Goal: Navigation & Orientation: Find specific page/section

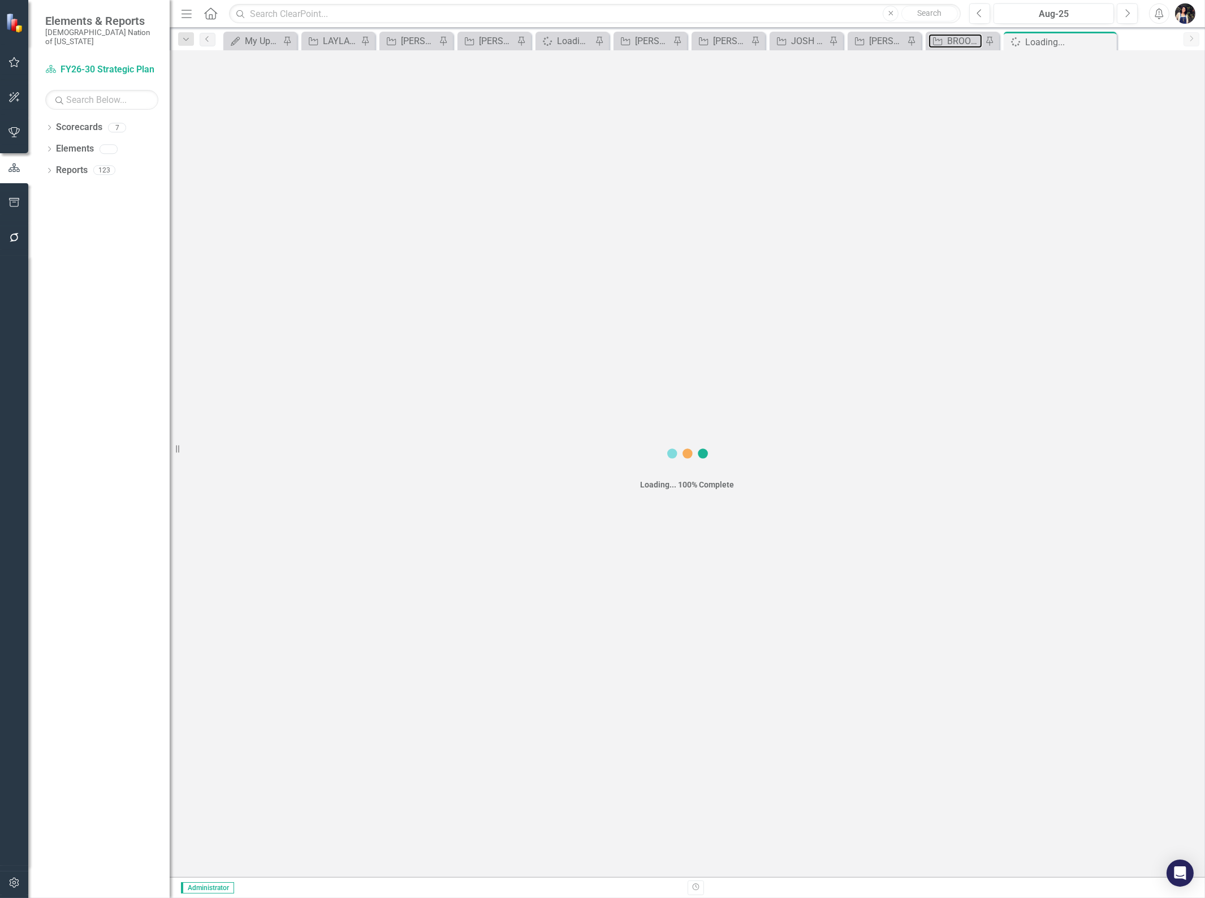
click at [958, 42] on div "BROOKLYN REVIEW" at bounding box center [964, 41] width 35 height 14
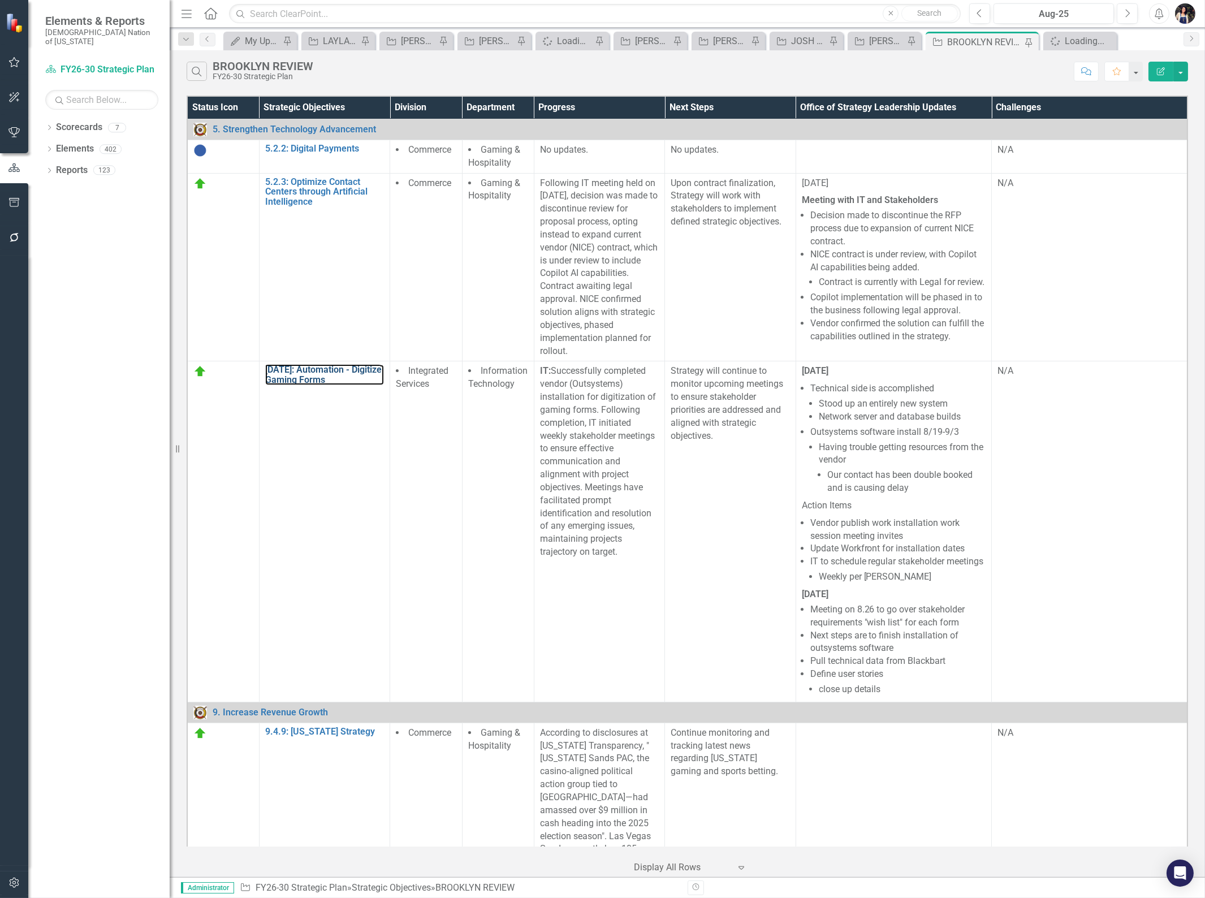
click at [299, 369] on link "[DATE]: Automation - Digitize Gaming Forms" at bounding box center [324, 375] width 119 height 20
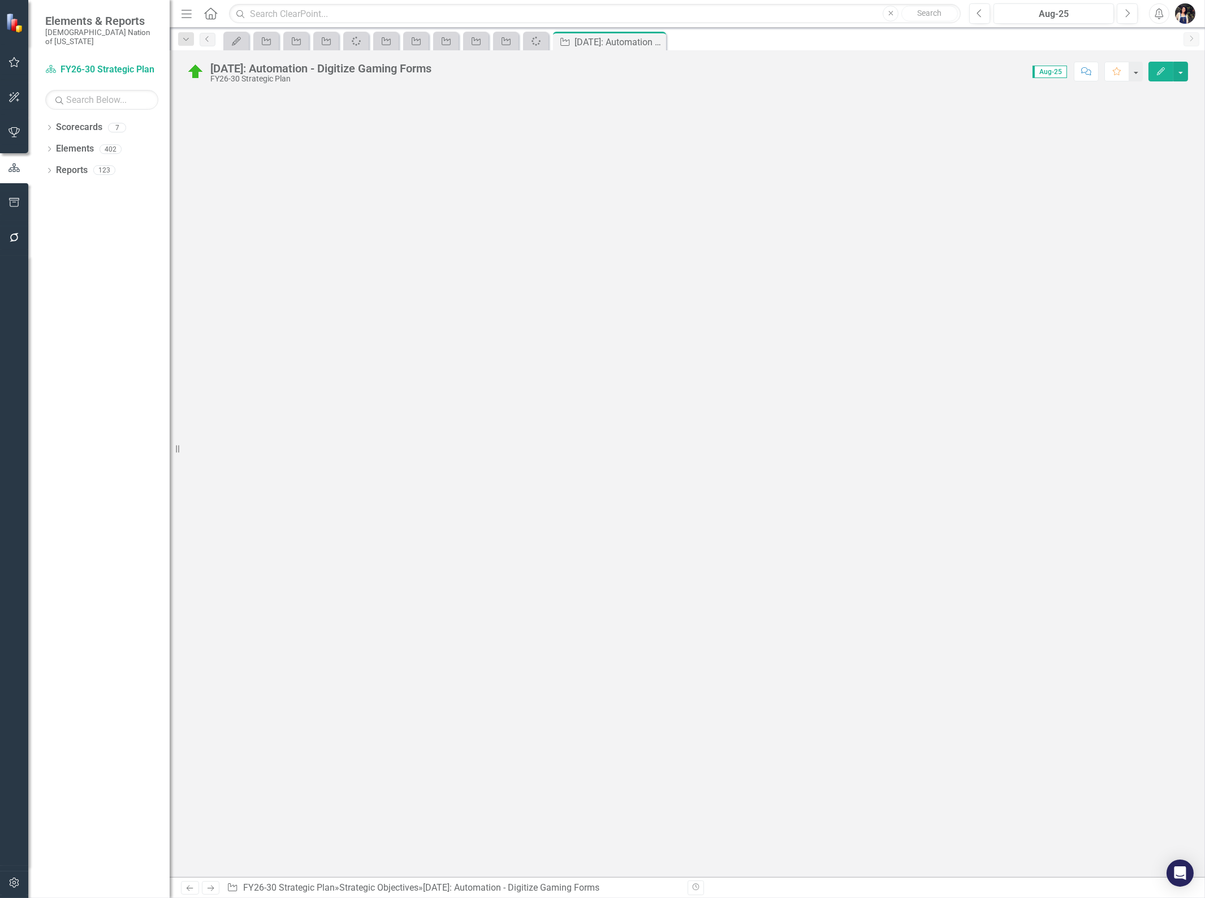
click at [187, 44] on div "Dropdown" at bounding box center [186, 39] width 16 height 14
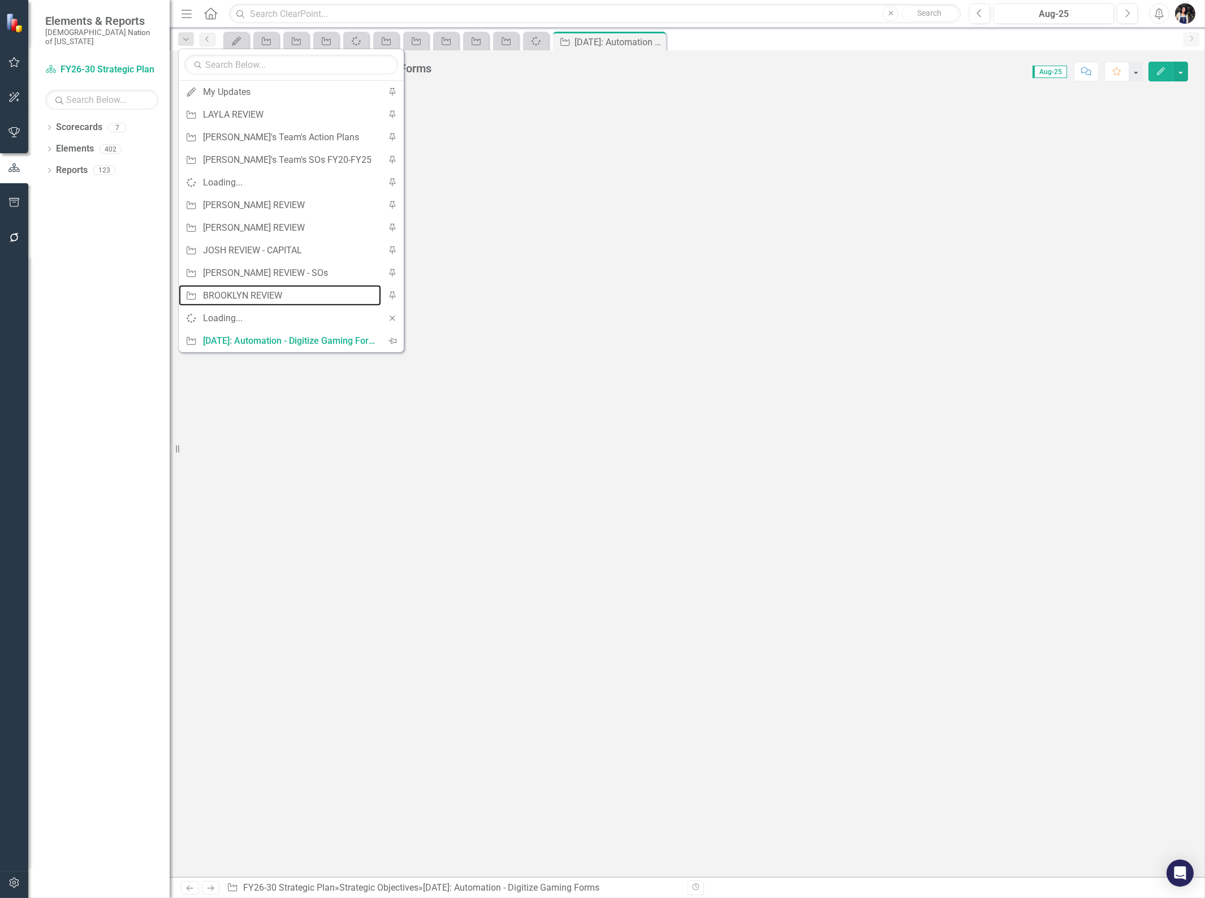
click at [241, 290] on div "BROOKLYN REVIEW" at bounding box center [289, 295] width 172 height 14
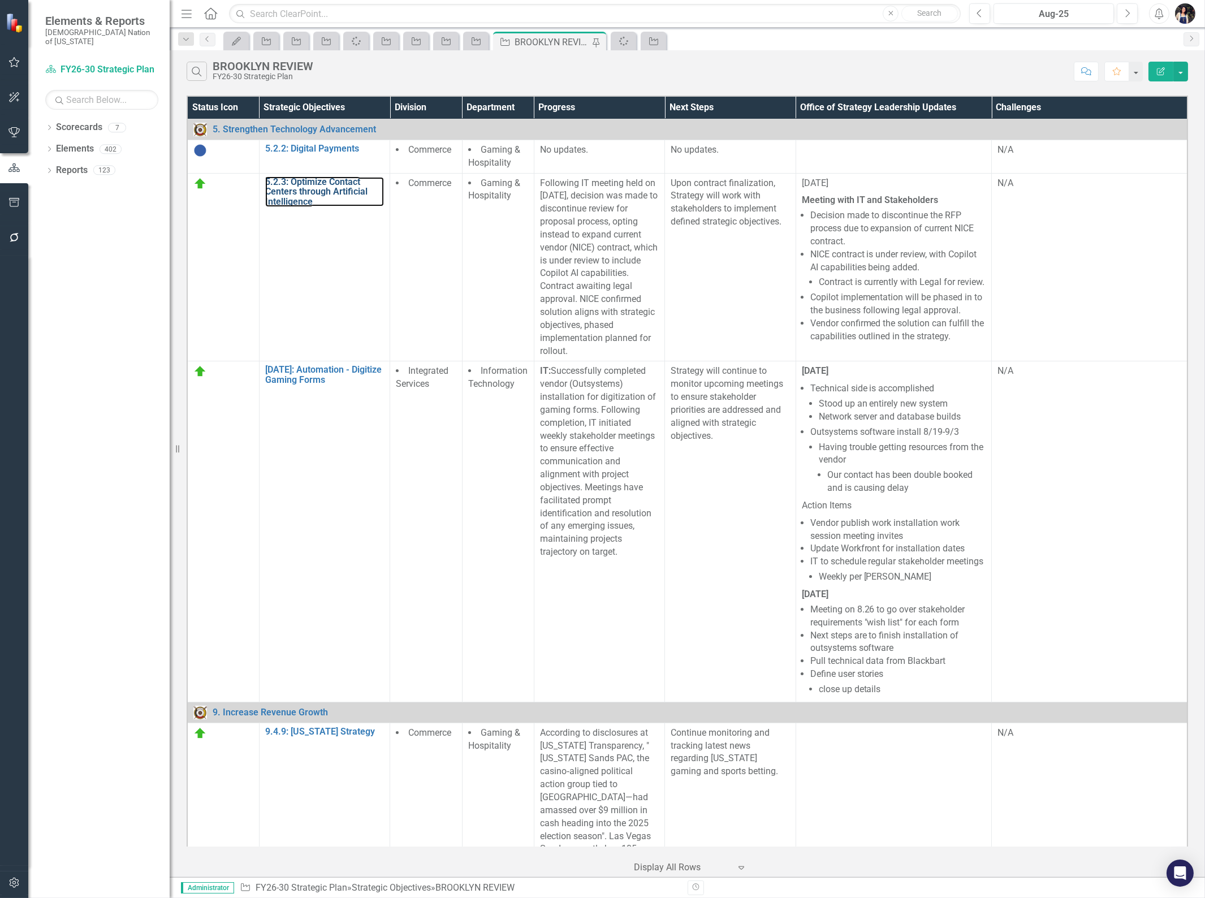
click at [332, 183] on link "5.2.3: Optimize Contact Centers through Artificial Intelligence" at bounding box center [324, 192] width 119 height 30
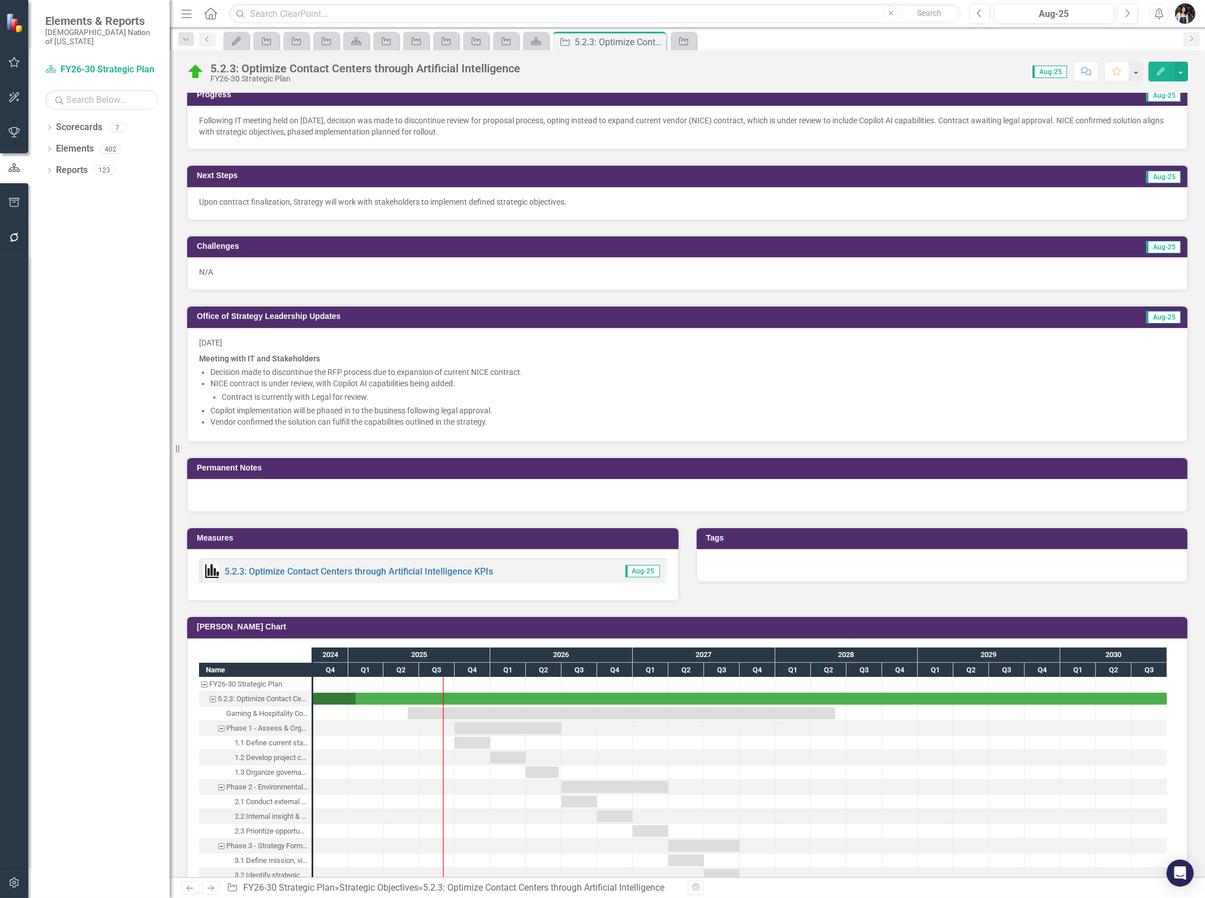
scroll to position [816, 0]
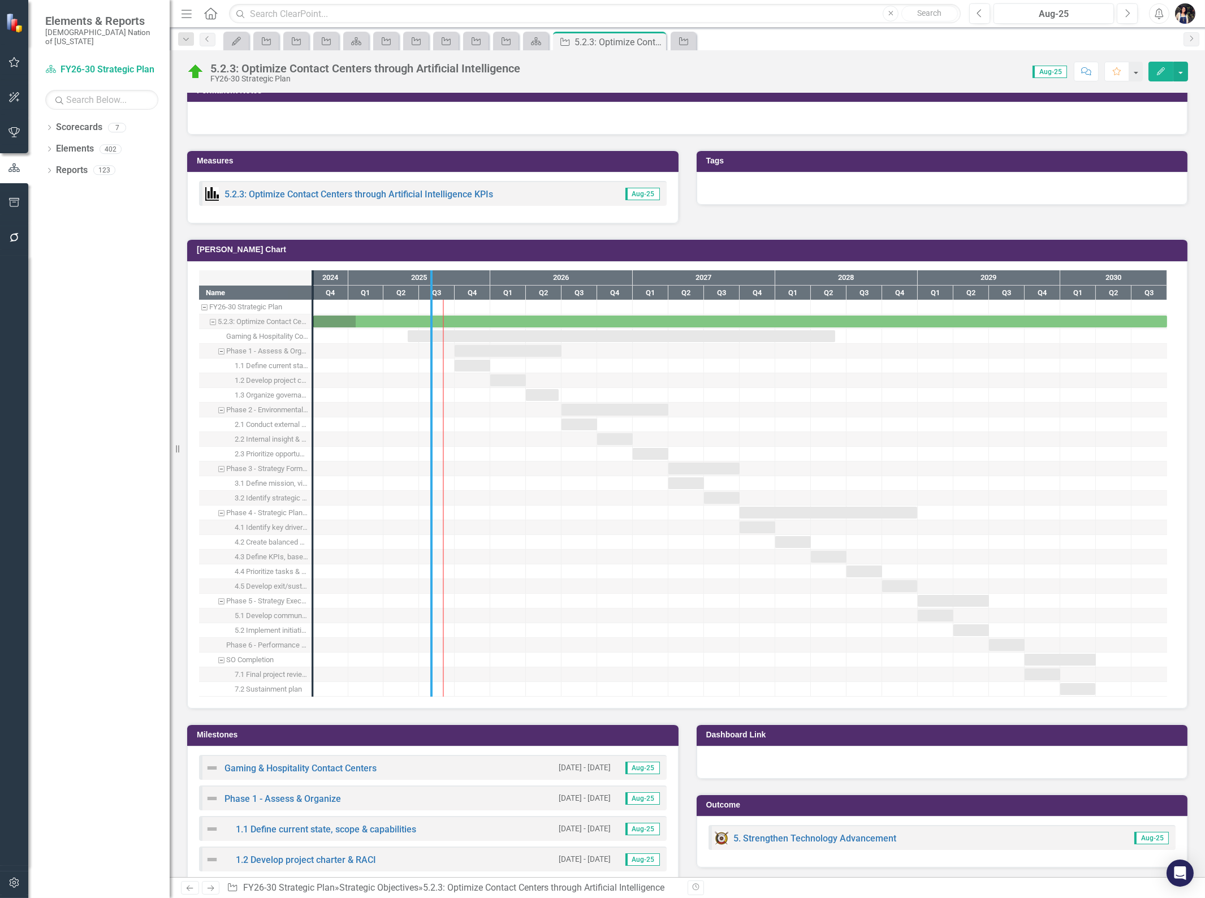
drag, startPoint x: 313, startPoint y: 504, endPoint x: 432, endPoint y: 509, distance: 118.8
